Goal: Transaction & Acquisition: Subscribe to service/newsletter

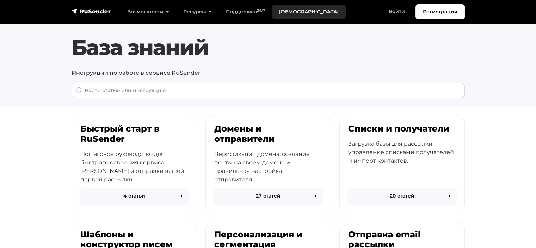
click at [293, 12] on link "[DEMOGRAPHIC_DATA]" at bounding box center [309, 12] width 74 height 14
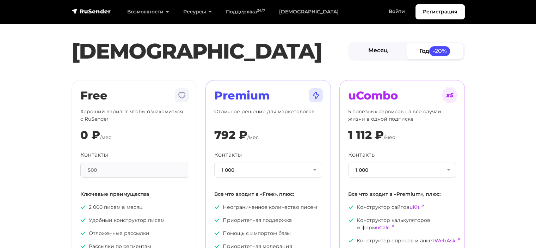
click at [377, 50] on link "Месяц" at bounding box center [378, 51] width 57 height 16
click at [273, 167] on button "1 000" at bounding box center [268, 169] width 108 height 15
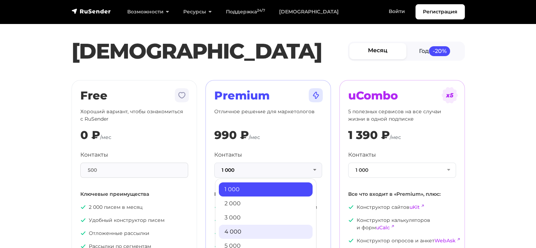
click at [234, 225] on link "4 000" at bounding box center [266, 231] width 94 height 14
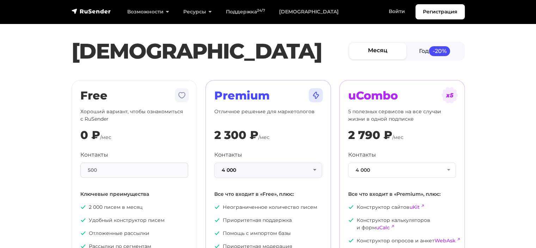
click at [233, 167] on button "4 000" at bounding box center [268, 169] width 108 height 15
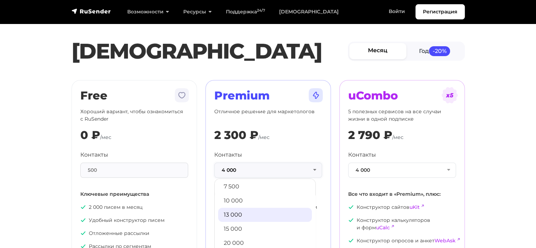
scroll to position [73, 0]
click at [234, 213] on link "13 000" at bounding box center [265, 215] width 94 height 14
